Goal: Transaction & Acquisition: Purchase product/service

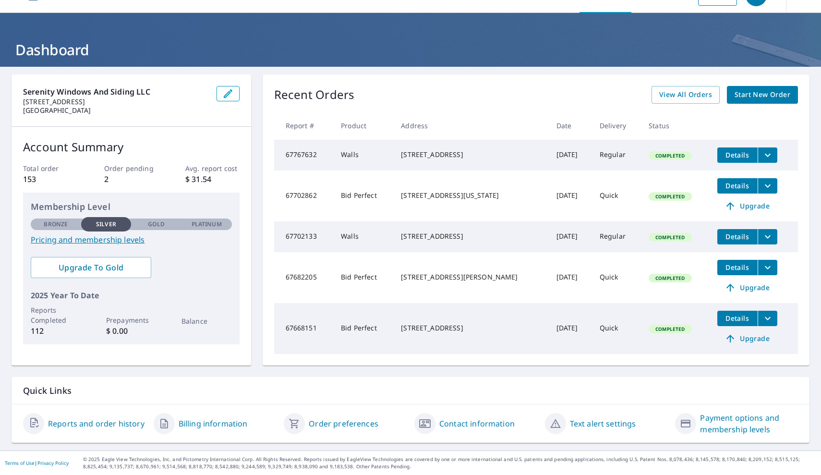
scroll to position [29, 0]
click at [774, 94] on link "Start New Order" at bounding box center [762, 95] width 71 height 18
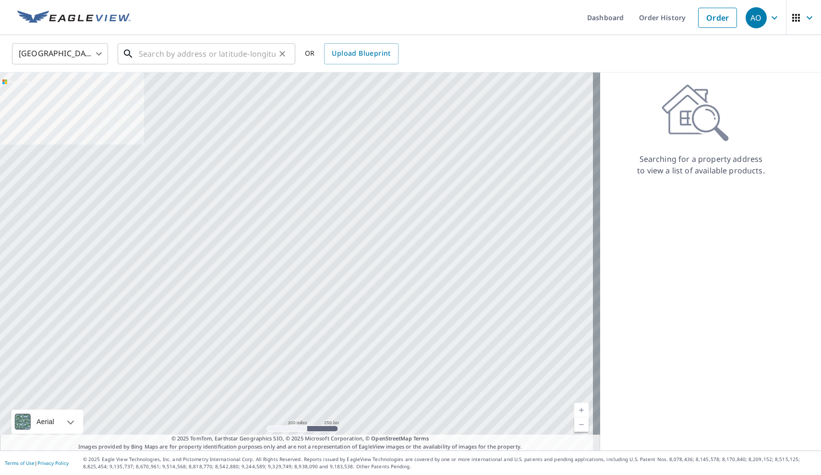
click at [217, 53] on input "text" at bounding box center [207, 53] width 137 height 27
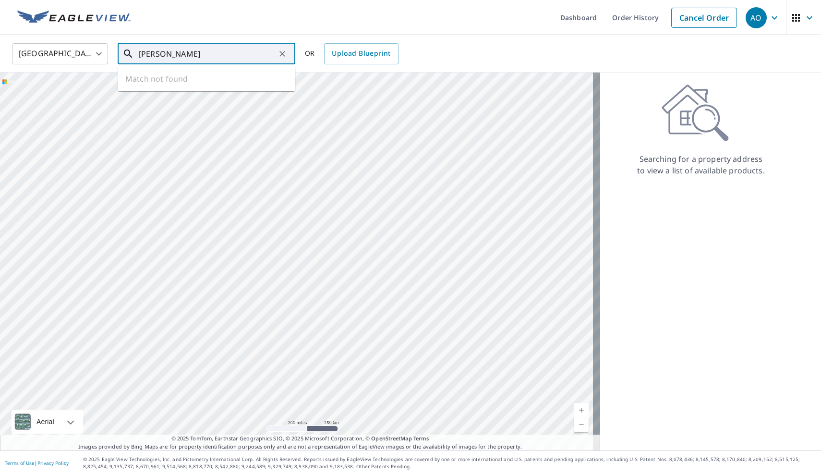
type input "[PERSON_NAME]"
click at [282, 54] on icon "Clear" at bounding box center [282, 54] width 6 height 6
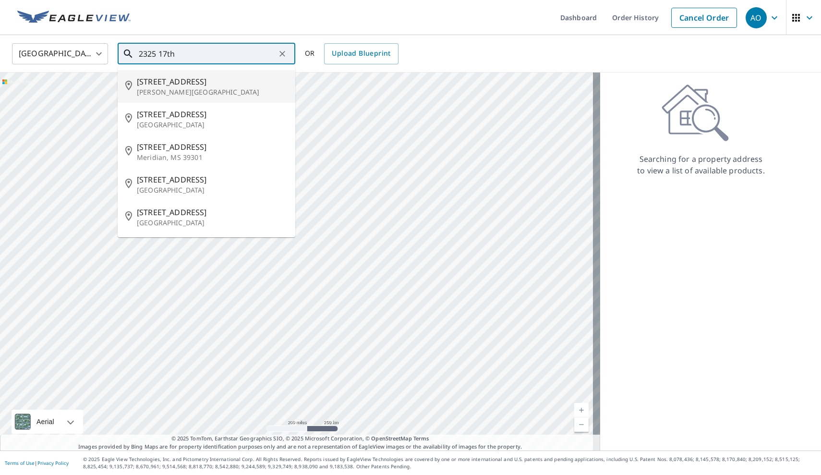
click at [239, 77] on span "[STREET_ADDRESS]" at bounding box center [212, 82] width 151 height 12
type input "[STREET_ADDRESS]"
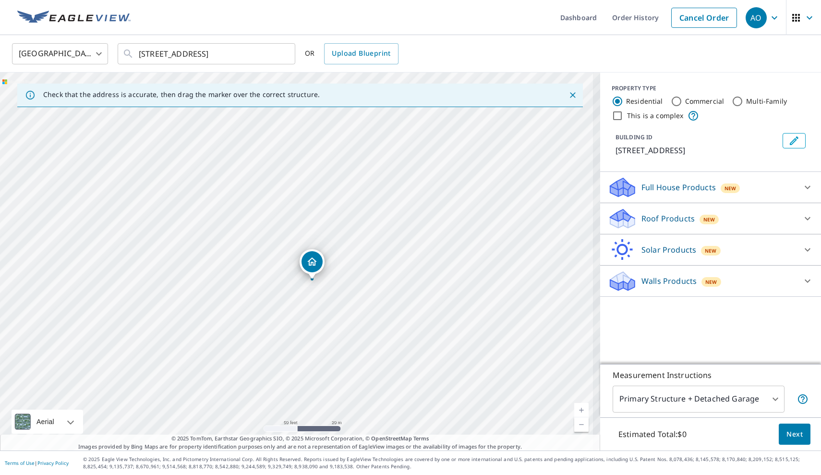
drag, startPoint x: 402, startPoint y: 301, endPoint x: 309, endPoint y: 226, distance: 119.7
click at [338, 233] on div "[STREET_ADDRESS]" at bounding box center [300, 261] width 600 height 378
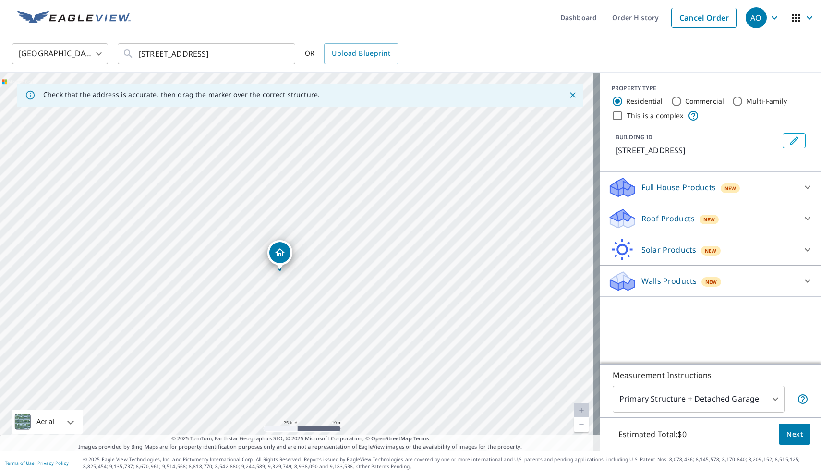
drag, startPoint x: 341, startPoint y: 248, endPoint x: 314, endPoint y: 202, distance: 53.3
click at [313, 202] on div "[STREET_ADDRESS]" at bounding box center [300, 261] width 600 height 378
click at [734, 275] on div "Walls Products New" at bounding box center [702, 281] width 188 height 23
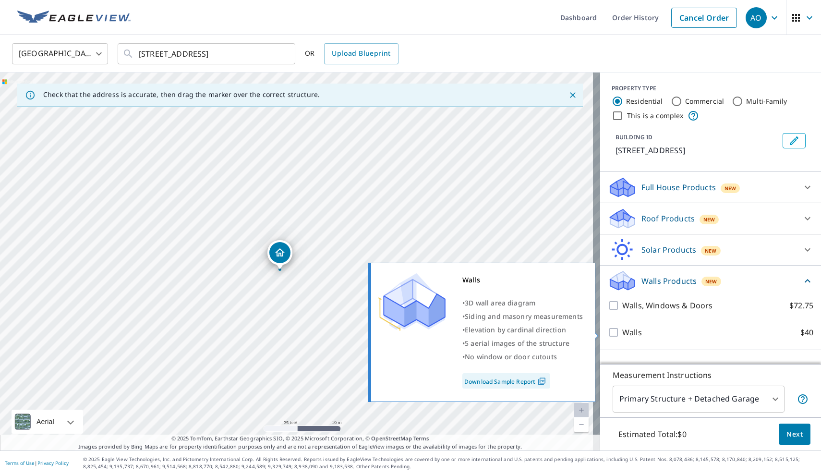
click at [622, 331] on p "Walls" at bounding box center [632, 332] width 20 height 12
click at [617, 331] on input "Walls $40" at bounding box center [615, 332] width 14 height 12
checkbox input "true"
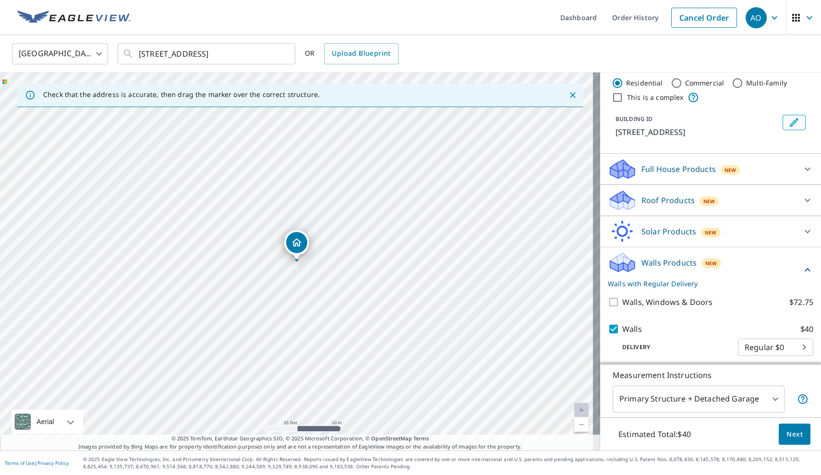
scroll to position [22, 0]
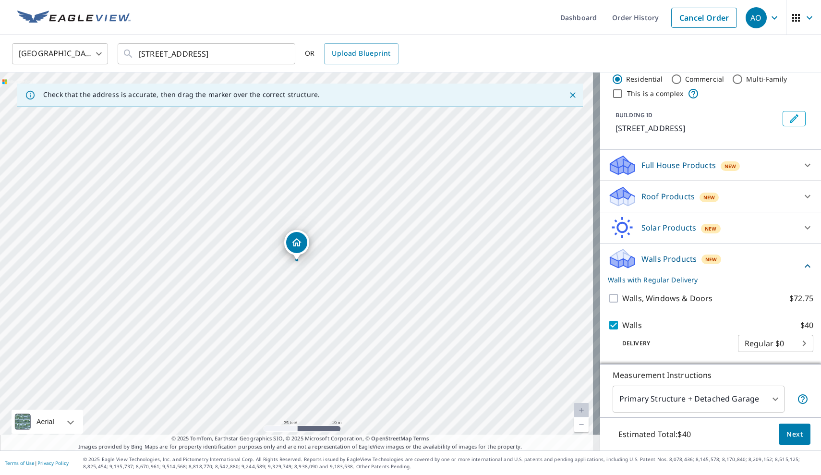
click at [786, 432] on span "Next" at bounding box center [794, 434] width 16 height 12
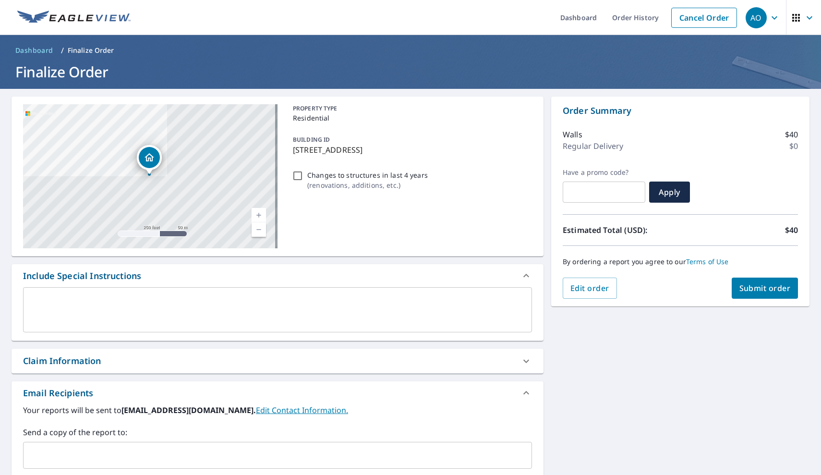
click at [325, 173] on p "Changes to structures in last 4 years" at bounding box center [367, 175] width 120 height 10
click at [303, 173] on input "Changes to structures in last 4 years ( renovations, additions, etc. )" at bounding box center [298, 176] width 12 height 12
click at [295, 175] on input "Changes to structures in last 4 years ( renovations, additions, etc. )" at bounding box center [298, 176] width 12 height 12
checkbox input "false"
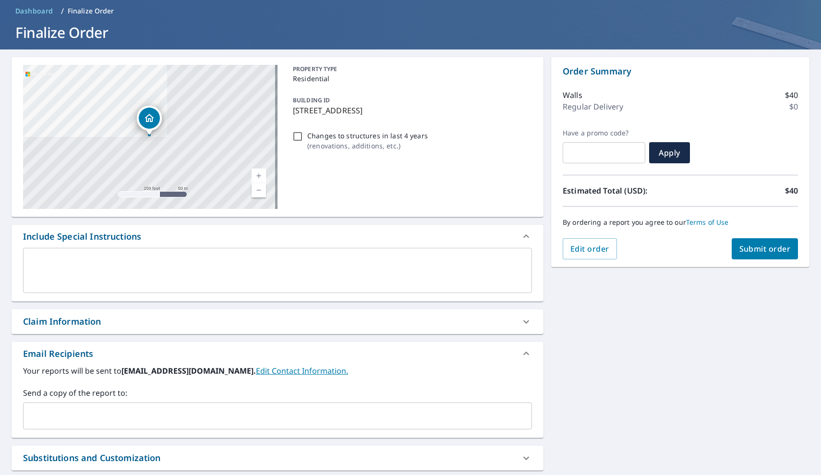
scroll to position [127, 0]
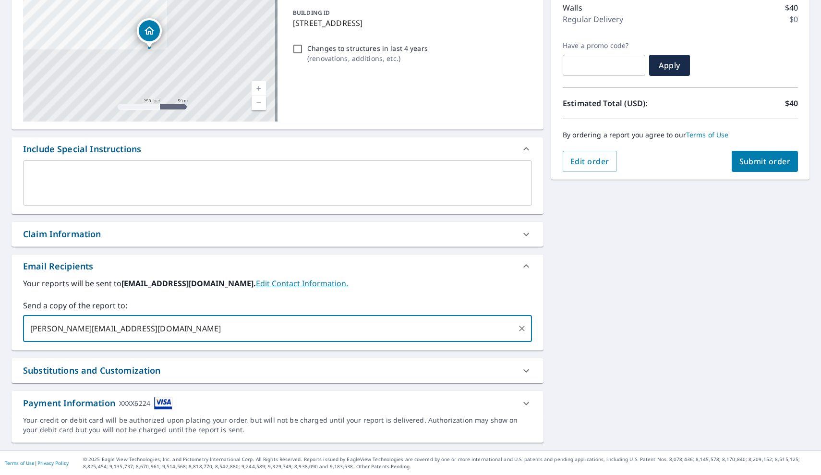
type input "[PERSON_NAME][EMAIL_ADDRESS][DOMAIN_NAME]"
type input "A"
type input "[PERSON_NAME][EMAIL_ADDRESS][DOMAIN_NAME]"
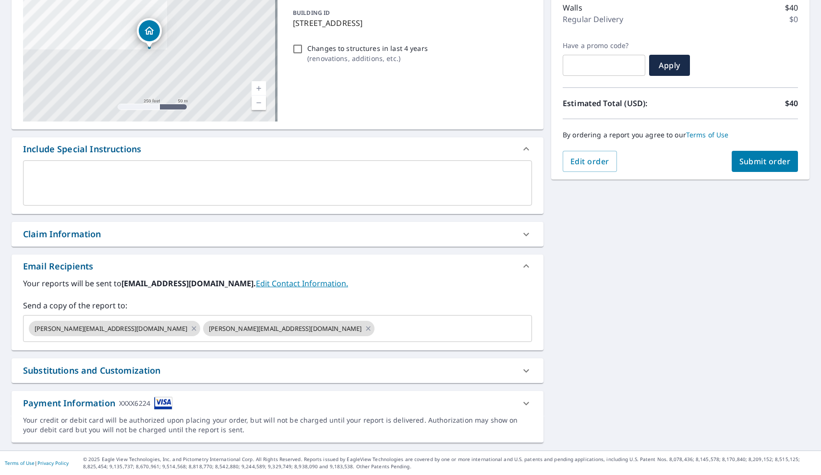
click at [564, 336] on div "**********" at bounding box center [410, 206] width 821 height 488
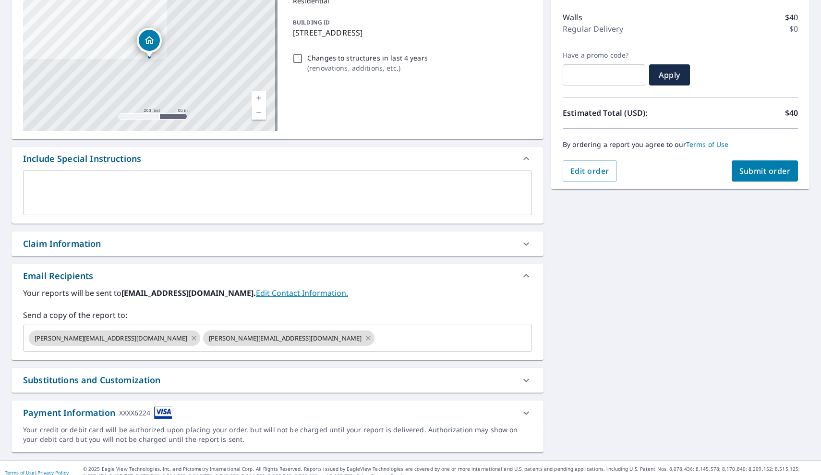
scroll to position [90, 0]
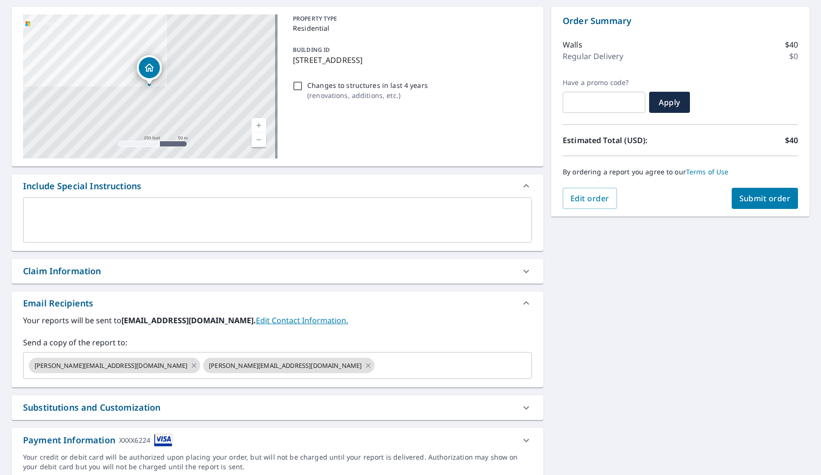
click at [741, 201] on span "Submit order" at bounding box center [764, 198] width 51 height 11
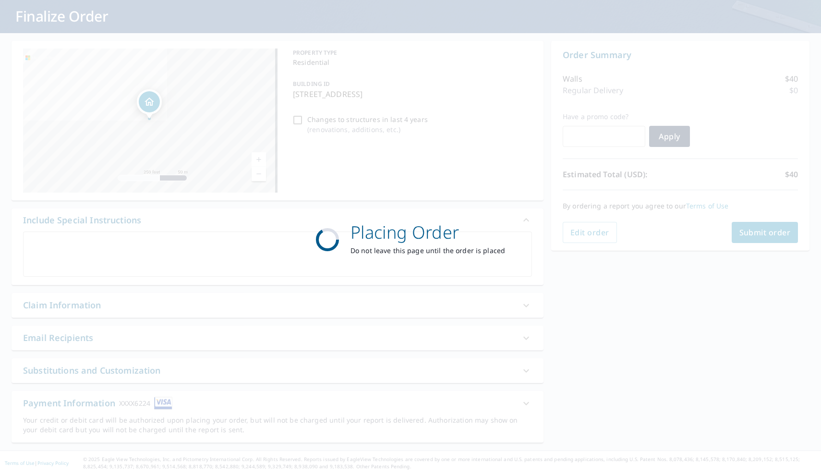
scroll to position [56, 0]
